Goal: Task Accomplishment & Management: Manage account settings

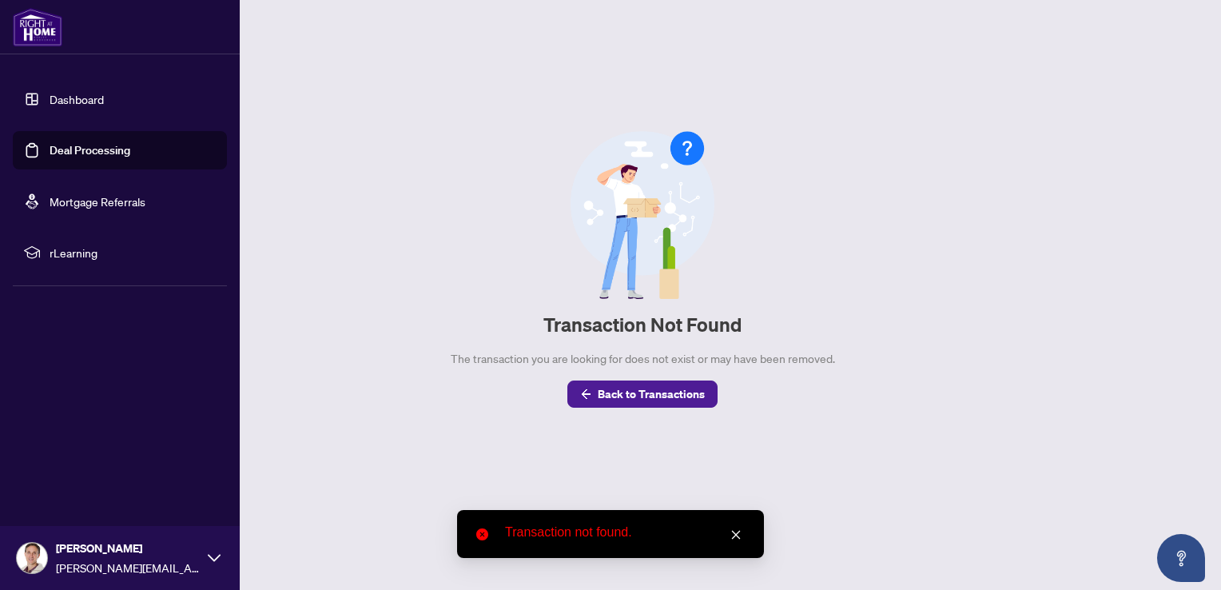
click at [50, 96] on link "Dashboard" at bounding box center [77, 99] width 54 height 14
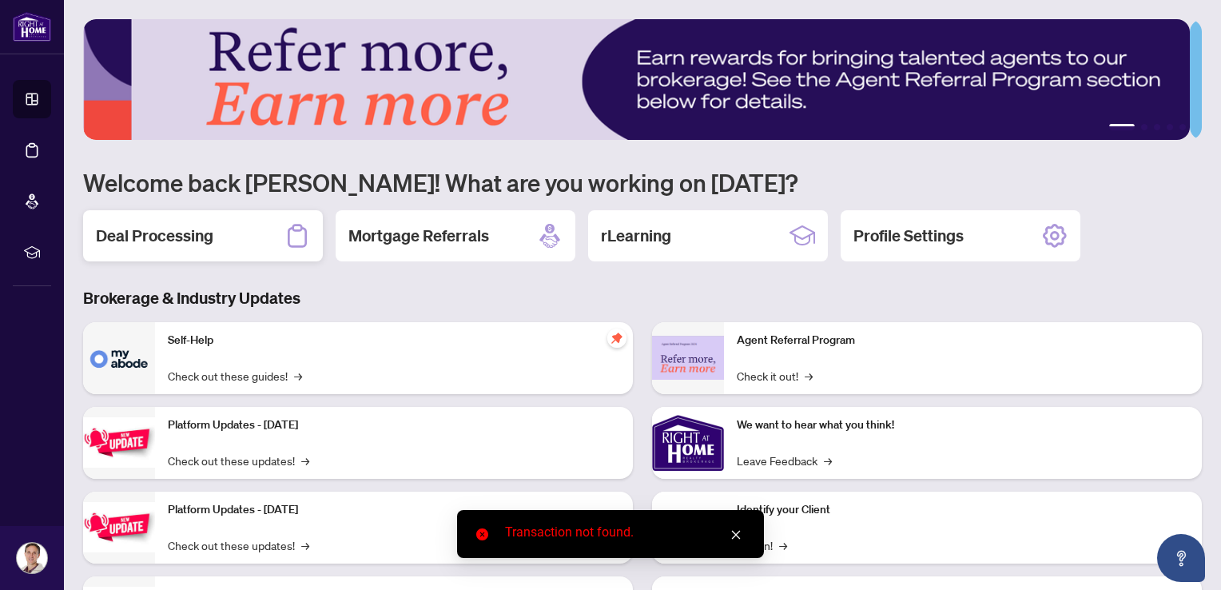
click at [161, 236] on h2 "Deal Processing" at bounding box center [154, 235] width 117 height 22
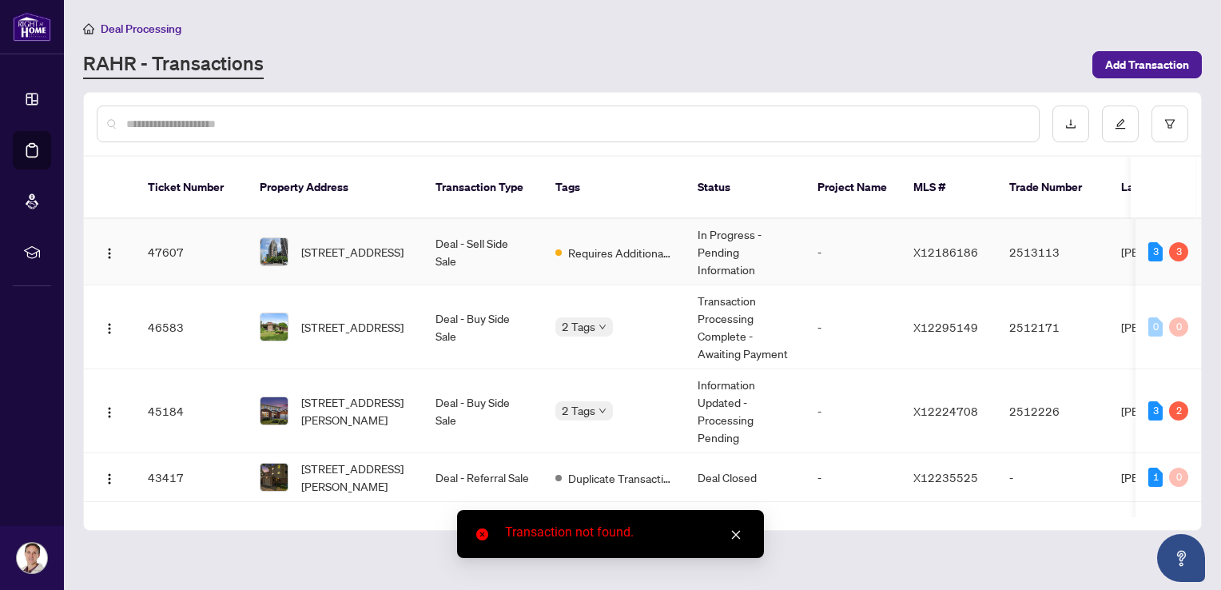
click at [594, 244] on span "Requires Additional Docs" at bounding box center [620, 253] width 104 height 18
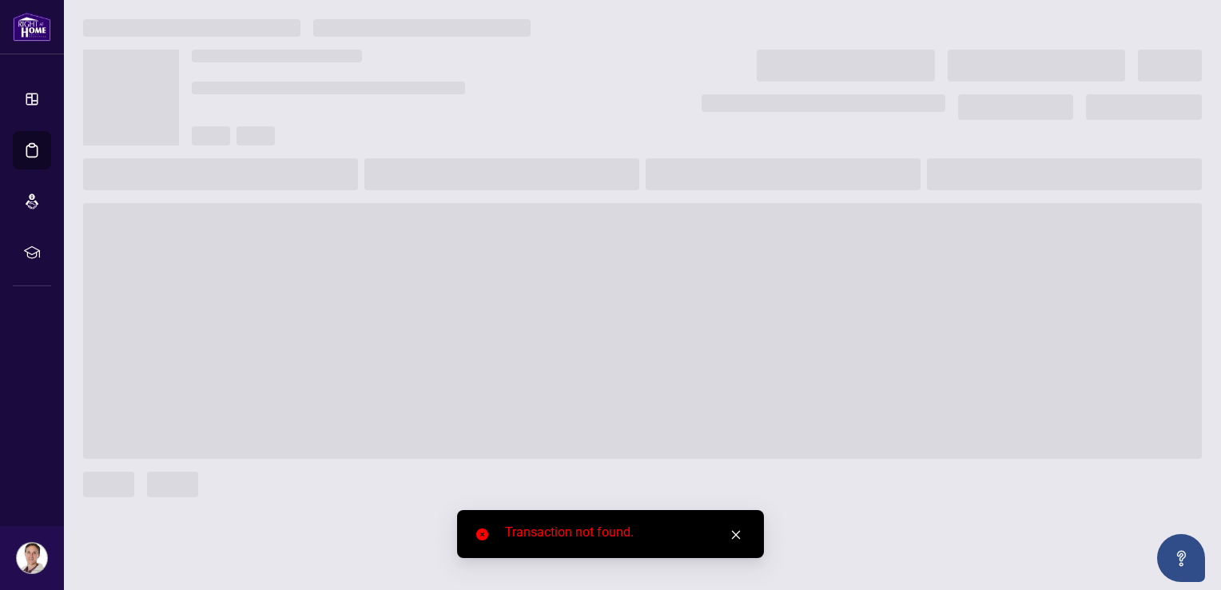
click at [733, 532] on icon "close" at bounding box center [736, 534] width 9 height 9
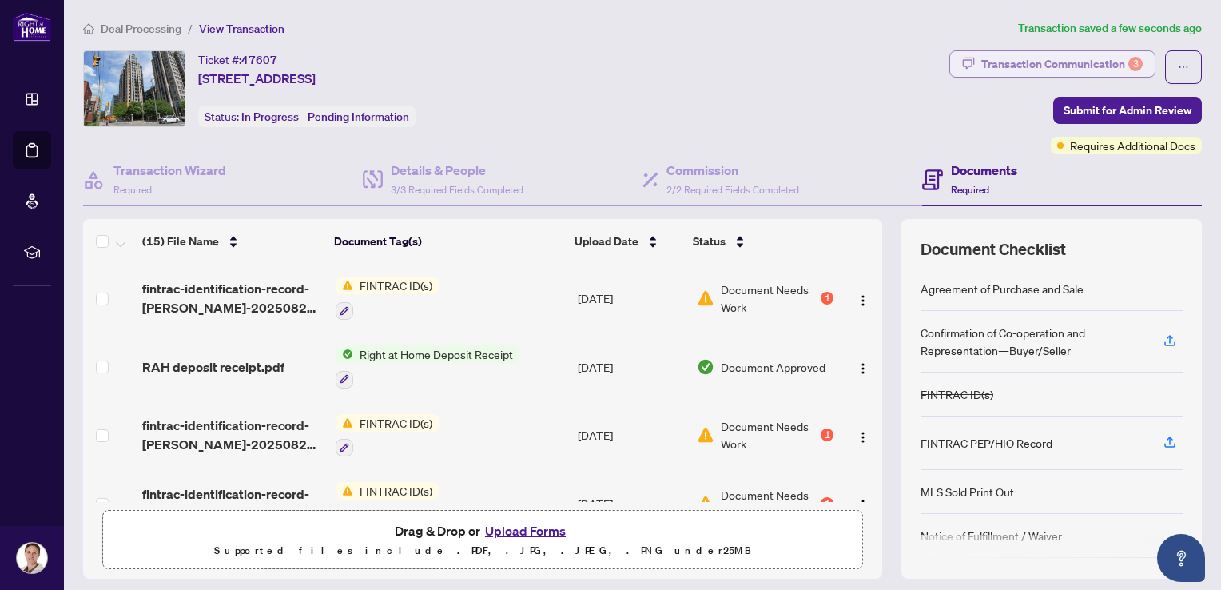
click at [1027, 55] on div "Transaction Communication 3" at bounding box center [1061, 64] width 161 height 26
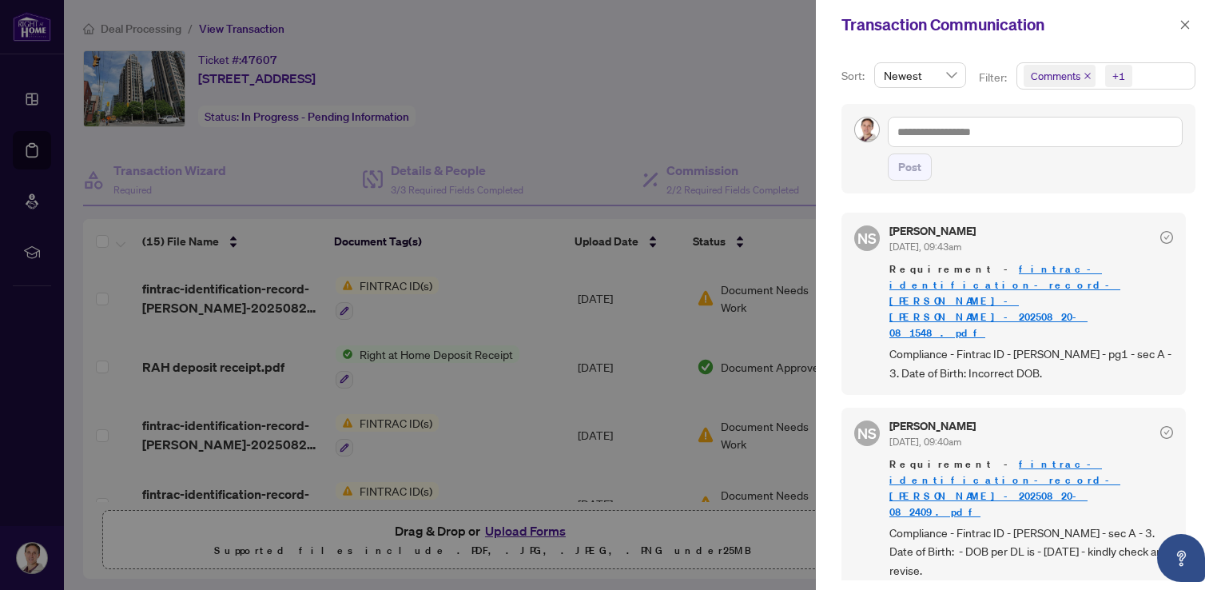
click at [688, 147] on div at bounding box center [610, 295] width 1221 height 590
click at [687, 120] on div at bounding box center [610, 295] width 1221 height 590
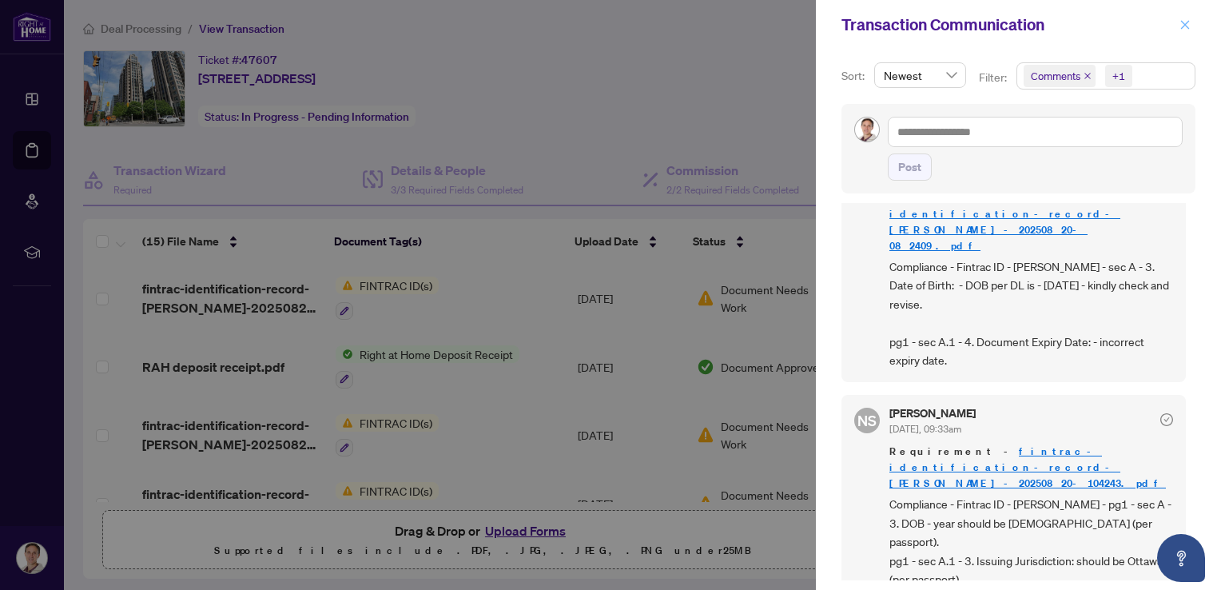
click at [1188, 26] on icon "close" at bounding box center [1184, 24] width 11 height 11
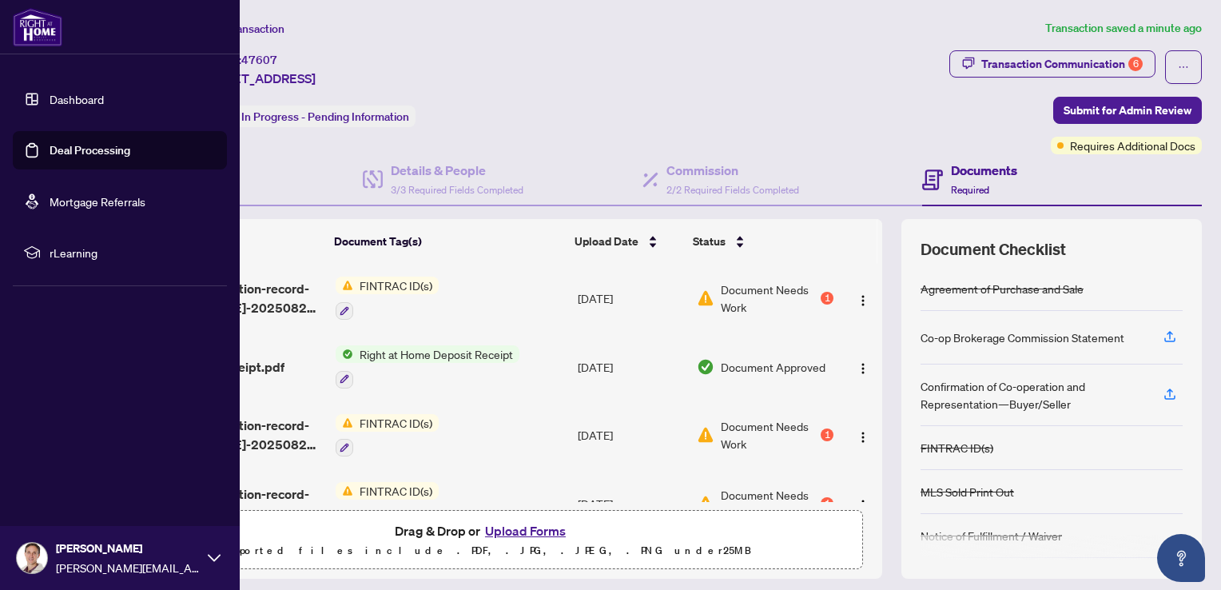
click at [88, 101] on link "Dashboard" at bounding box center [77, 99] width 54 height 14
